Goal: Information Seeking & Learning: Learn about a topic

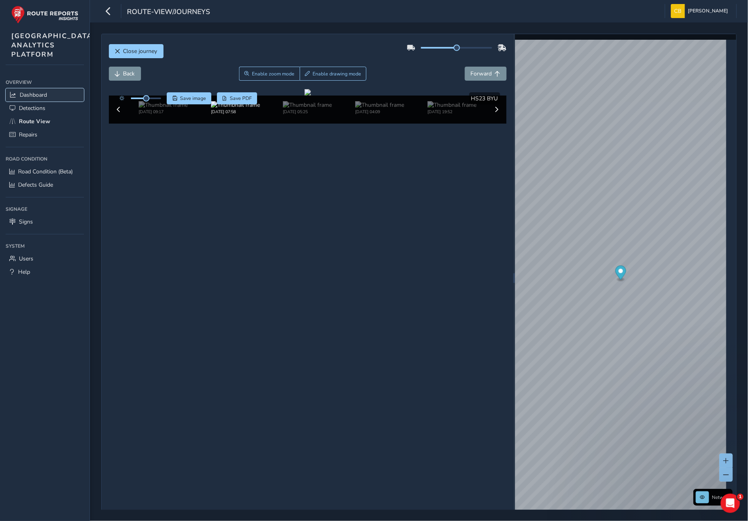
click at [37, 99] on span "Dashboard" at bounding box center [33, 95] width 27 height 8
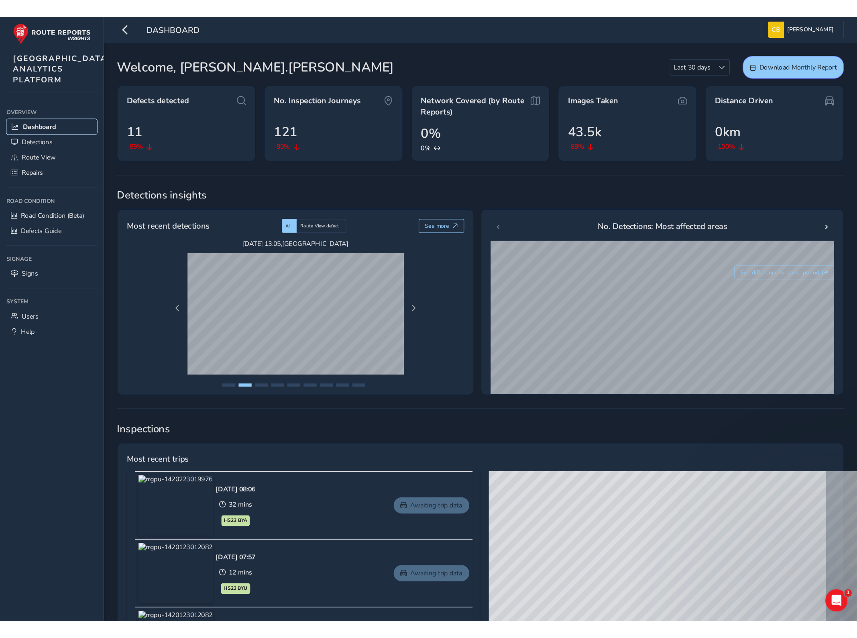
scroll to position [134, 0]
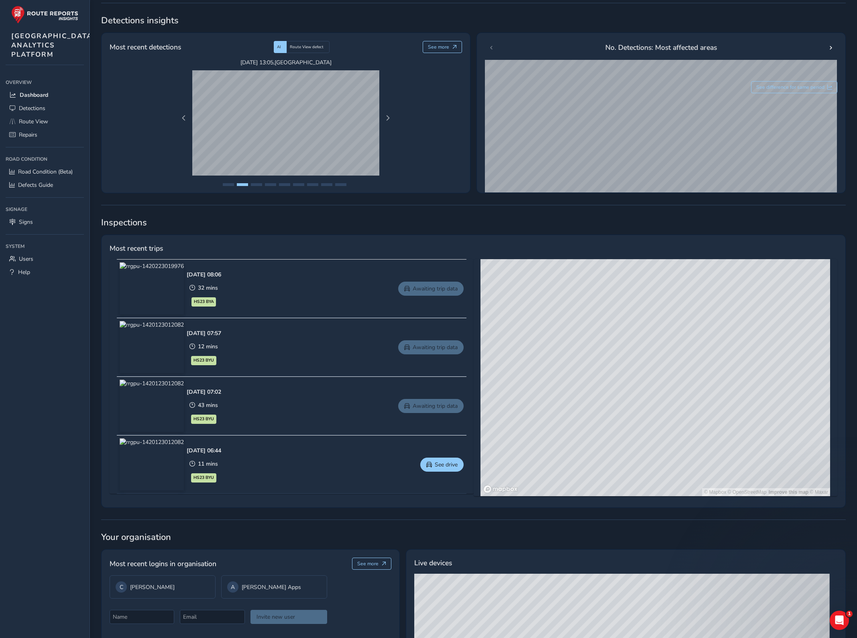
click at [153, 407] on img at bounding box center [152, 406] width 64 height 52
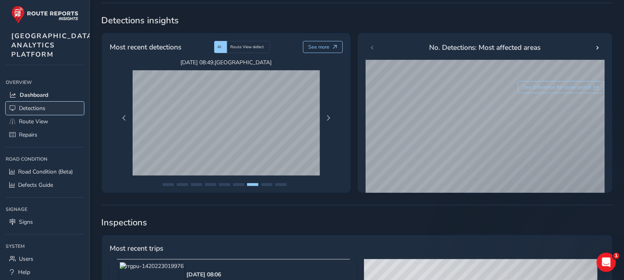
click at [49, 115] on link "Detections" at bounding box center [45, 108] width 78 height 13
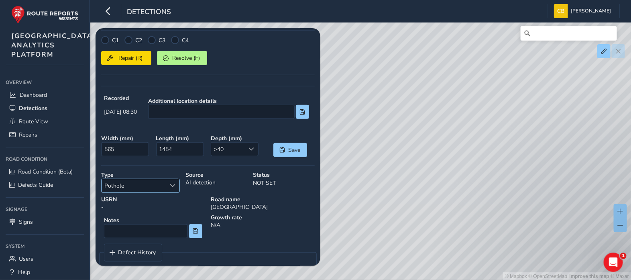
scroll to position [186, 0]
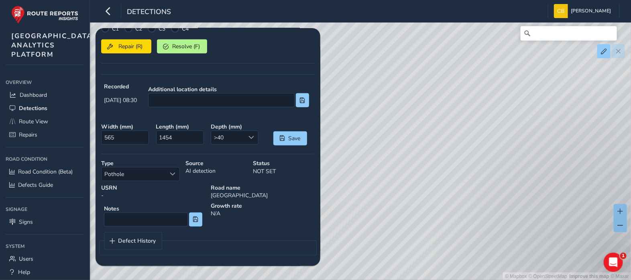
drag, startPoint x: 385, startPoint y: 143, endPoint x: 404, endPoint y: 103, distance: 44.7
click at [404, 103] on div "© Mapbox © OpenStreetMap Improve this map © Maxar" at bounding box center [315, 140] width 631 height 280
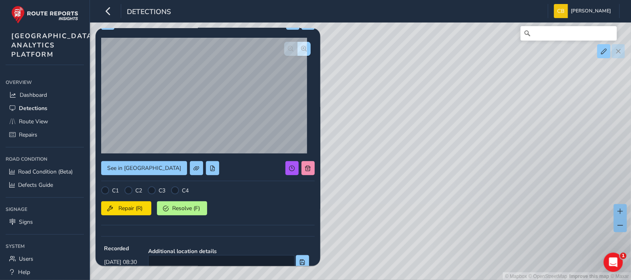
scroll to position [0, 0]
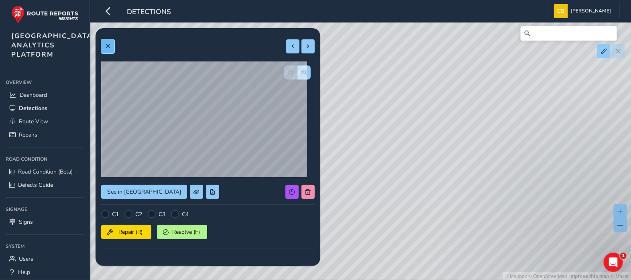
click at [110, 40] on button at bounding box center [107, 46] width 13 height 14
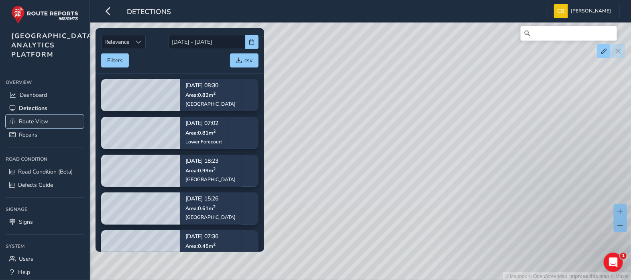
click at [53, 128] on link "Route View" at bounding box center [45, 121] width 78 height 13
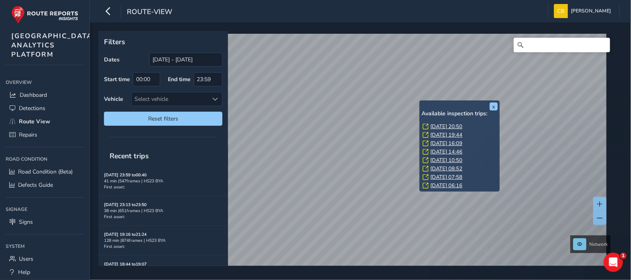
click at [463, 123] on link "[DATE] 20:50" at bounding box center [447, 126] width 32 height 7
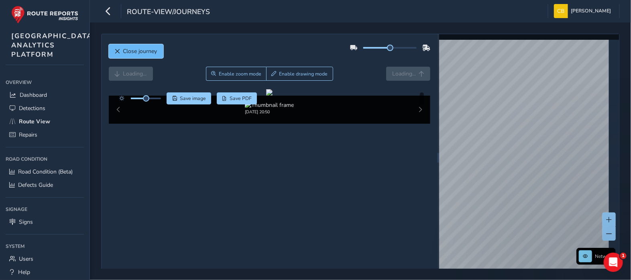
click at [122, 50] on button "Close journey" at bounding box center [136, 51] width 55 height 14
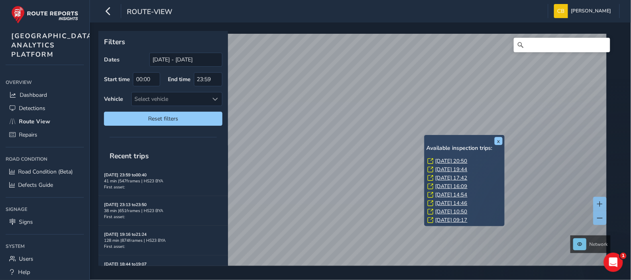
click at [450, 180] on link "[DATE] 17:42" at bounding box center [451, 177] width 32 height 7
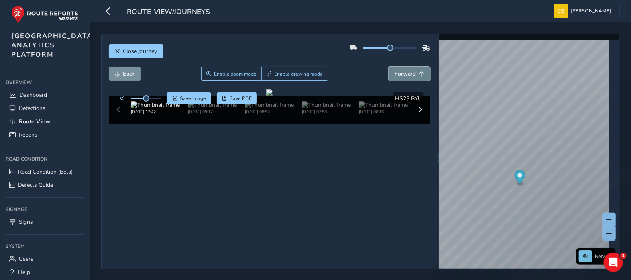
click at [412, 73] on button "Forward" at bounding box center [410, 74] width 42 height 14
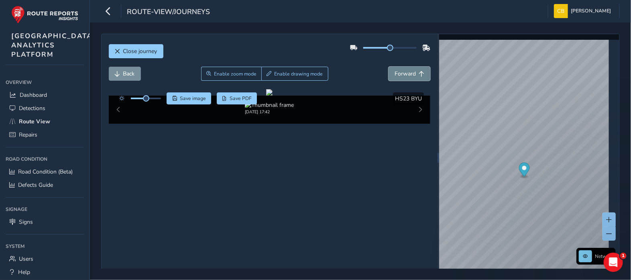
click at [412, 73] on button "Forward" at bounding box center [410, 74] width 42 height 14
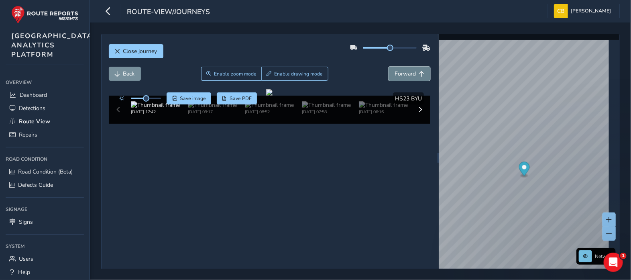
click at [412, 73] on button "Forward" at bounding box center [410, 74] width 42 height 14
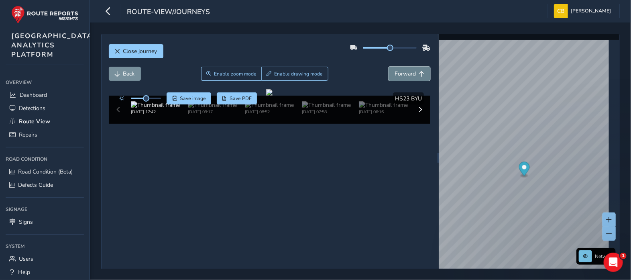
click at [412, 73] on button "Forward" at bounding box center [410, 74] width 42 height 14
click at [412, 75] on button "Forward" at bounding box center [410, 74] width 42 height 14
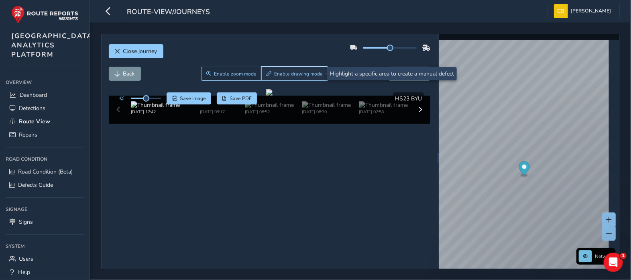
click at [301, 72] on span "Enable drawing mode" at bounding box center [299, 74] width 49 height 6
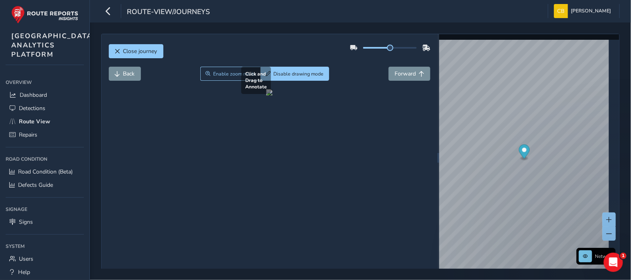
drag, startPoint x: 307, startPoint y: 169, endPoint x: 343, endPoint y: 197, distance: 45.0
click at [273, 96] on div at bounding box center [269, 92] width 6 height 6
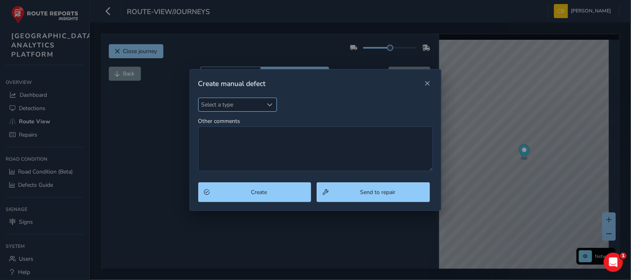
click at [268, 103] on span "Select a type" at bounding box center [270, 105] width 6 height 6
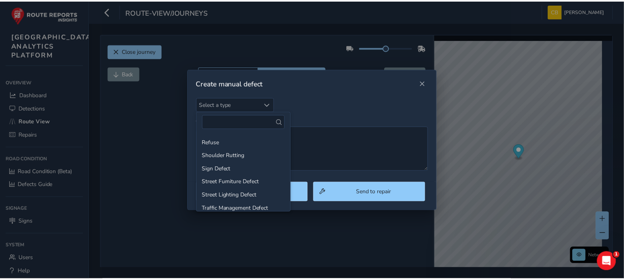
scroll to position [124, 0]
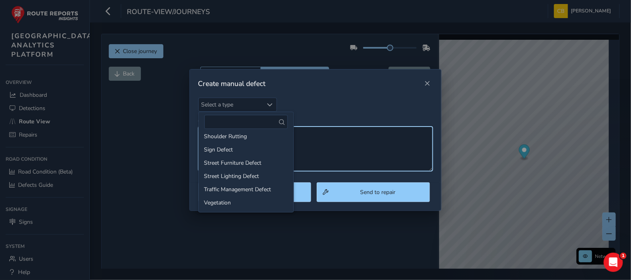
click at [336, 153] on textarea "Other comments" at bounding box center [315, 149] width 235 height 45
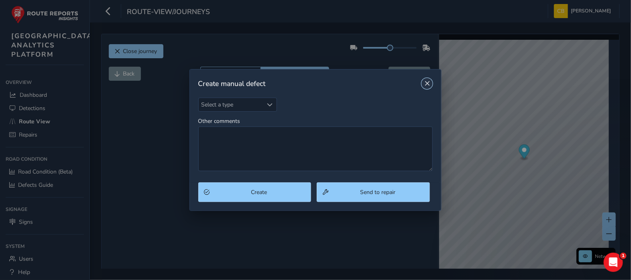
click at [426, 84] on span "Close" at bounding box center [427, 84] width 6 height 6
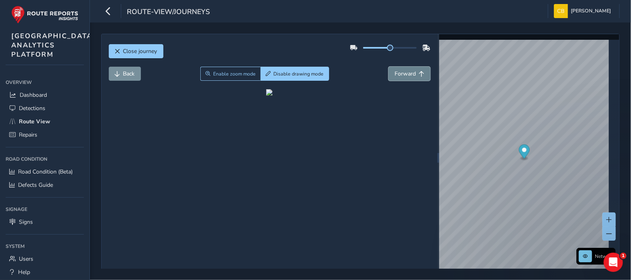
click at [403, 76] on span "Forward" at bounding box center [405, 74] width 21 height 8
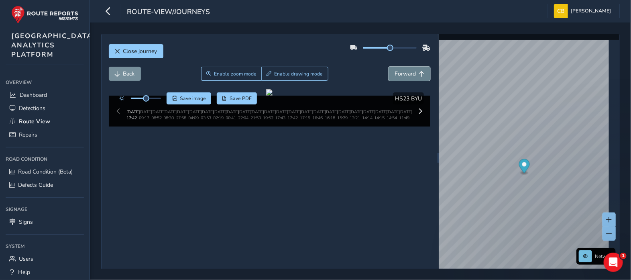
click at [403, 76] on span "Forward" at bounding box center [405, 74] width 21 height 8
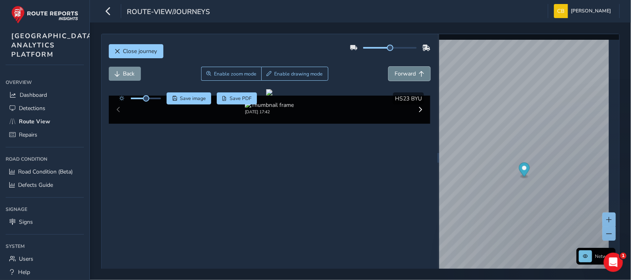
click at [403, 76] on span "Forward" at bounding box center [405, 74] width 21 height 8
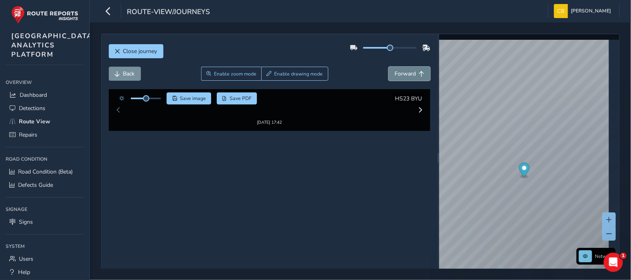
click at [403, 76] on span "Forward" at bounding box center [405, 74] width 21 height 8
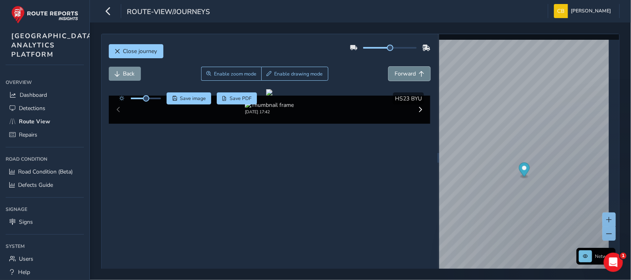
click at [403, 76] on span "Forward" at bounding box center [405, 74] width 21 height 8
click at [407, 77] on span "Forward" at bounding box center [405, 74] width 21 height 8
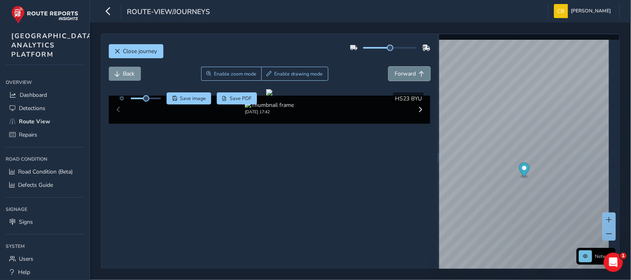
click at [407, 77] on span "Forward" at bounding box center [405, 74] width 21 height 8
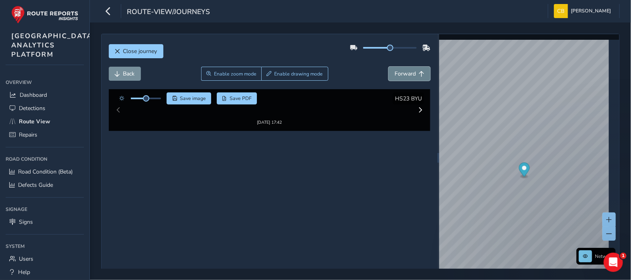
click at [407, 77] on span "Forward" at bounding box center [405, 74] width 21 height 8
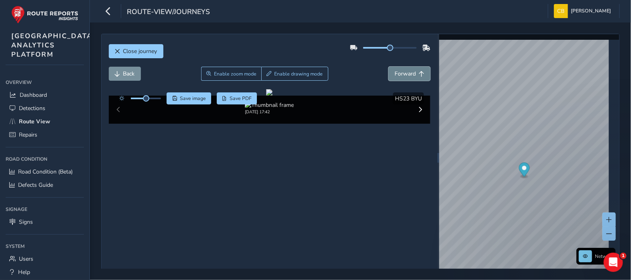
click at [407, 77] on span "Forward" at bounding box center [405, 74] width 21 height 8
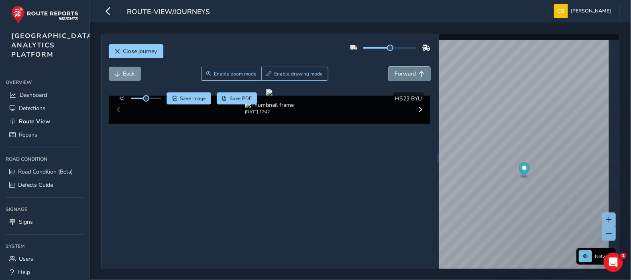
click at [407, 77] on span "Forward" at bounding box center [405, 74] width 21 height 8
click at [45, 141] on link "Repairs" at bounding box center [45, 134] width 78 height 13
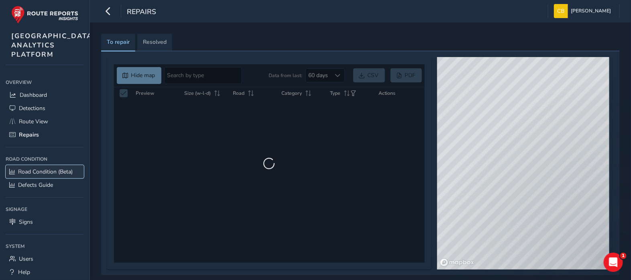
click at [59, 175] on span "Road Condition (Beta)" at bounding box center [45, 172] width 55 height 8
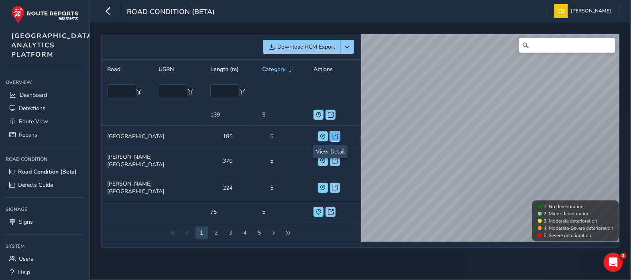
click at [335, 139] on button at bounding box center [335, 136] width 10 height 10
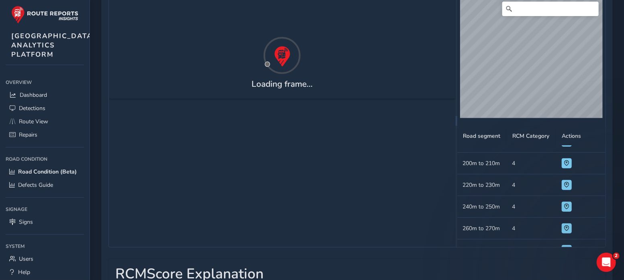
scroll to position [241, 0]
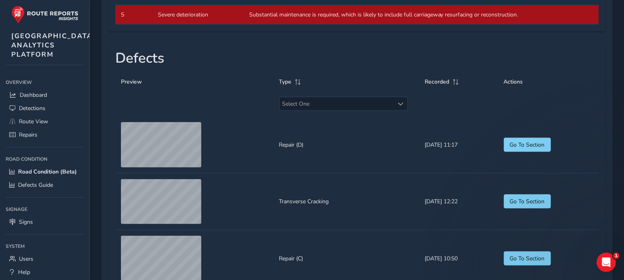
scroll to position [654, 0]
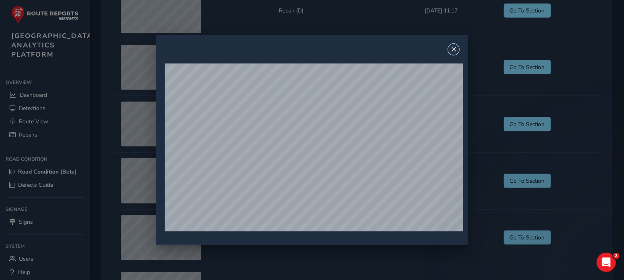
click at [457, 53] on button "Close" at bounding box center [453, 49] width 11 height 11
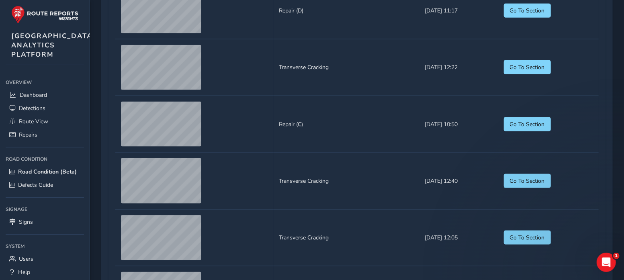
click at [373, 73] on td "Type Transverse Cracking" at bounding box center [345, 67] width 145 height 57
click at [47, 229] on link "Signs" at bounding box center [45, 221] width 78 height 13
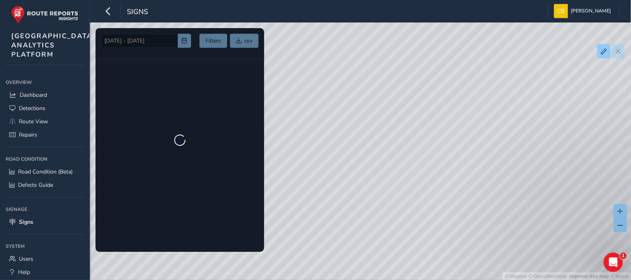
drag, startPoint x: 502, startPoint y: 142, endPoint x: 325, endPoint y: 149, distance: 176.4
click at [326, 149] on div "© Mapbox © OpenStreetMap Improve this map © Maxar" at bounding box center [315, 140] width 631 height 280
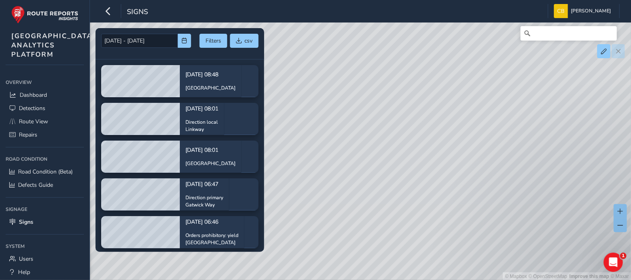
drag, startPoint x: 432, startPoint y: 176, endPoint x: 405, endPoint y: 181, distance: 27.4
click at [355, 184] on div "© Mapbox © OpenStreetMap Improve this map © Maxar" at bounding box center [315, 140] width 631 height 280
drag, startPoint x: 403, startPoint y: 148, endPoint x: 397, endPoint y: 152, distance: 7.0
click at [397, 152] on div "© Mapbox © OpenStreetMap Improve this map © Maxar" at bounding box center [315, 140] width 631 height 280
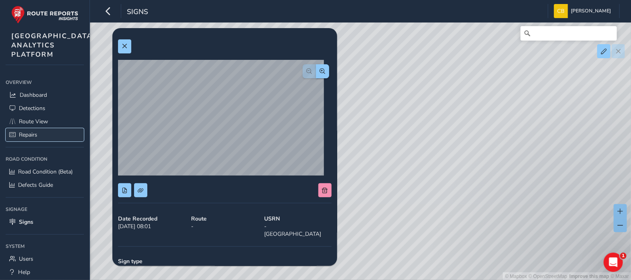
click at [34, 139] on span "Repairs" at bounding box center [28, 135] width 18 height 8
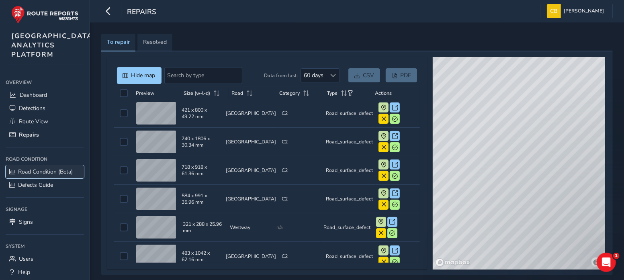
click at [50, 175] on span "Road Condition (Beta)" at bounding box center [45, 172] width 55 height 8
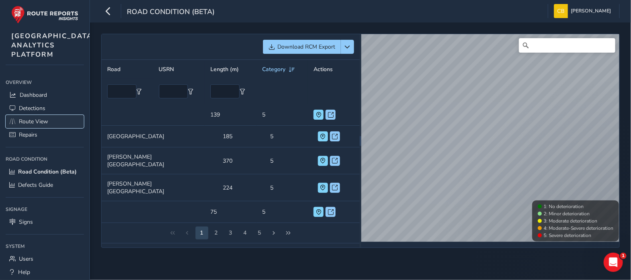
click at [28, 125] on span "Route View" at bounding box center [33, 122] width 29 height 8
